Goal: Information Seeking & Learning: Learn about a topic

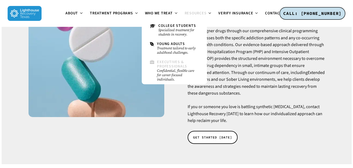
scroll to position [136, 0]
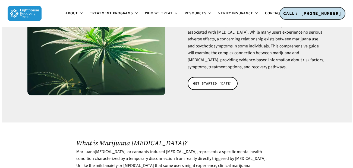
scroll to position [217, 0]
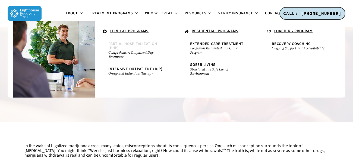
scroll to position [190, 0]
